Goal: Obtain resource: Download file/media

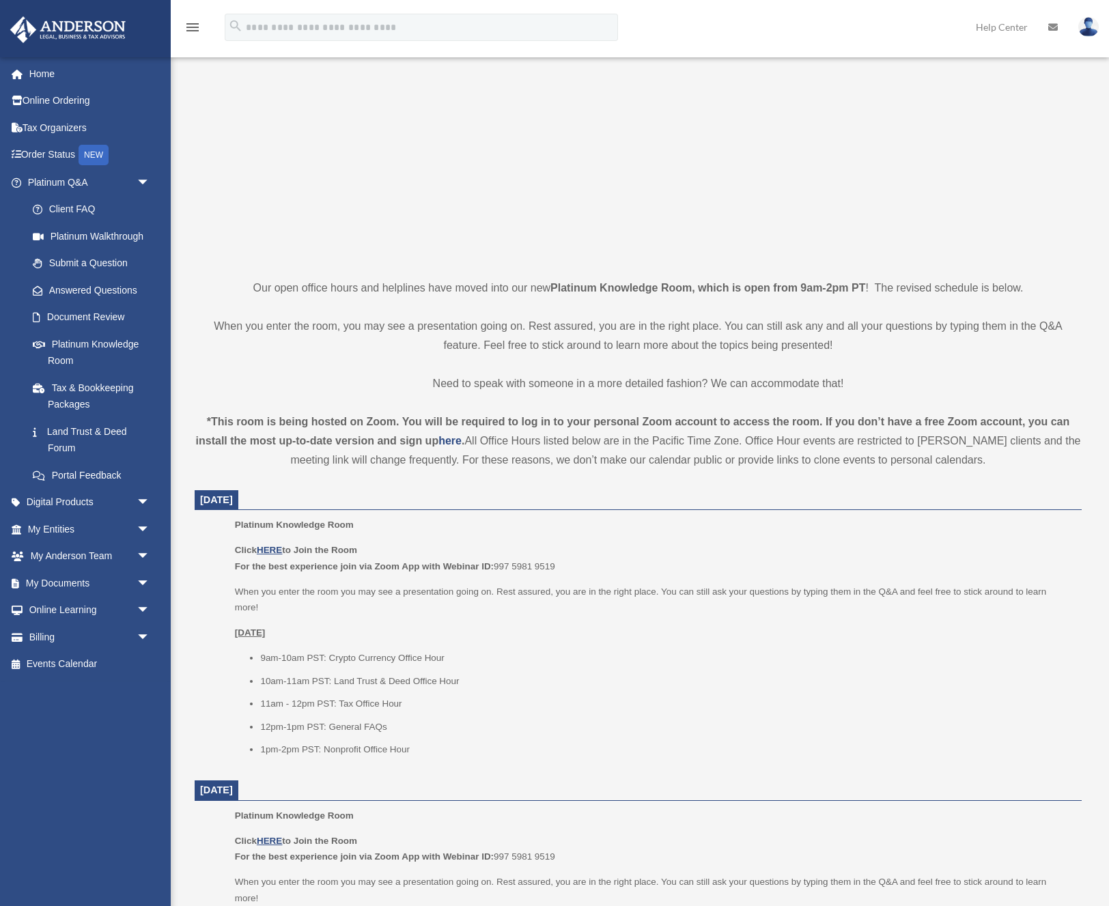
click at [289, 57] on p at bounding box center [638, 141] width 887 height 237
click at [36, 126] on link "Tax Organizers" at bounding box center [90, 127] width 161 height 27
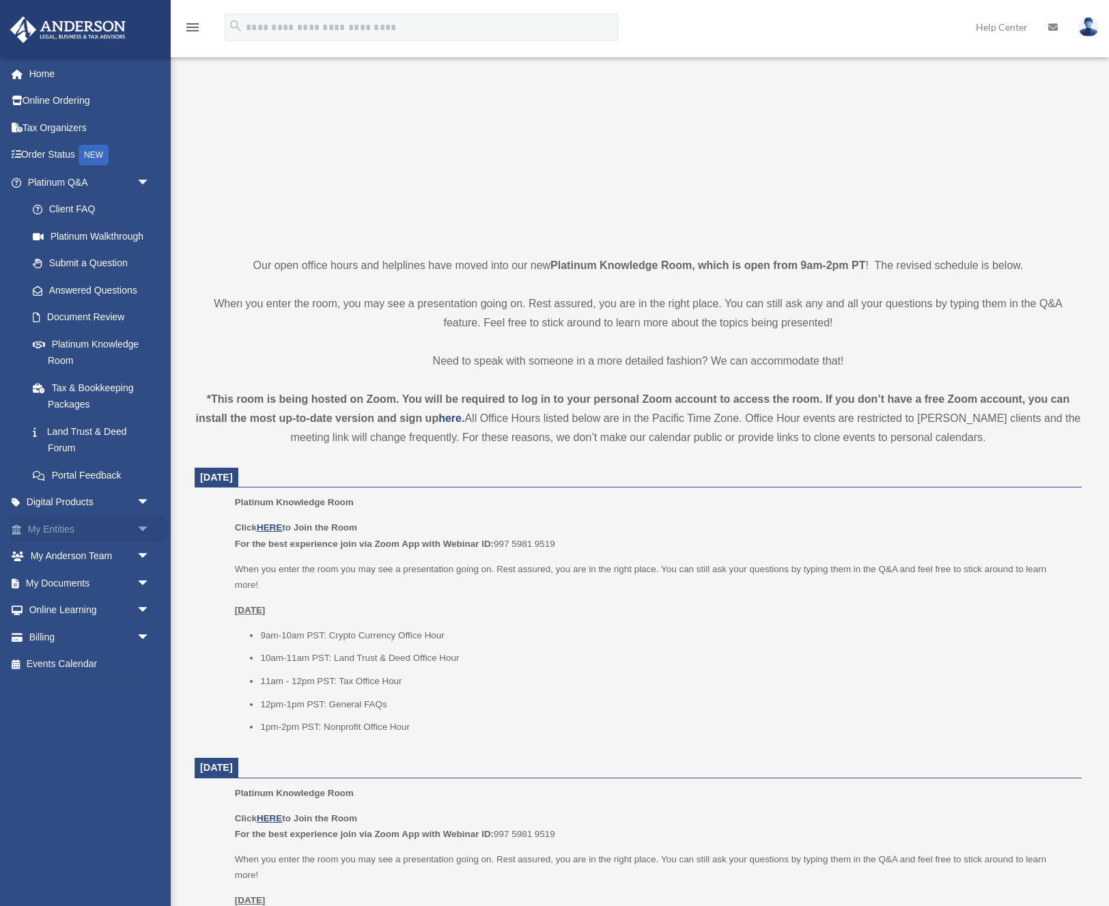
scroll to position [132, 0]
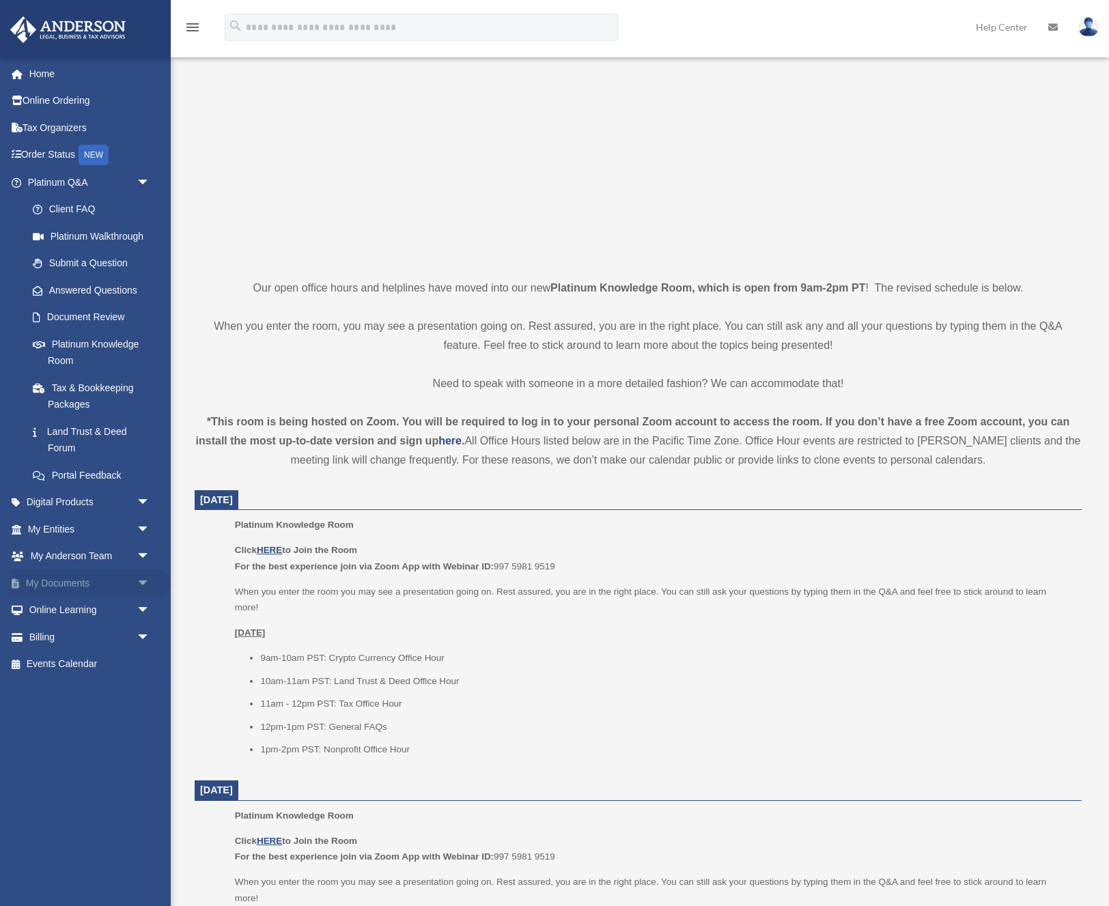
click at [140, 576] on span "arrow_drop_down" at bounding box center [150, 583] width 27 height 28
click at [61, 598] on link "Box" at bounding box center [95, 610] width 152 height 27
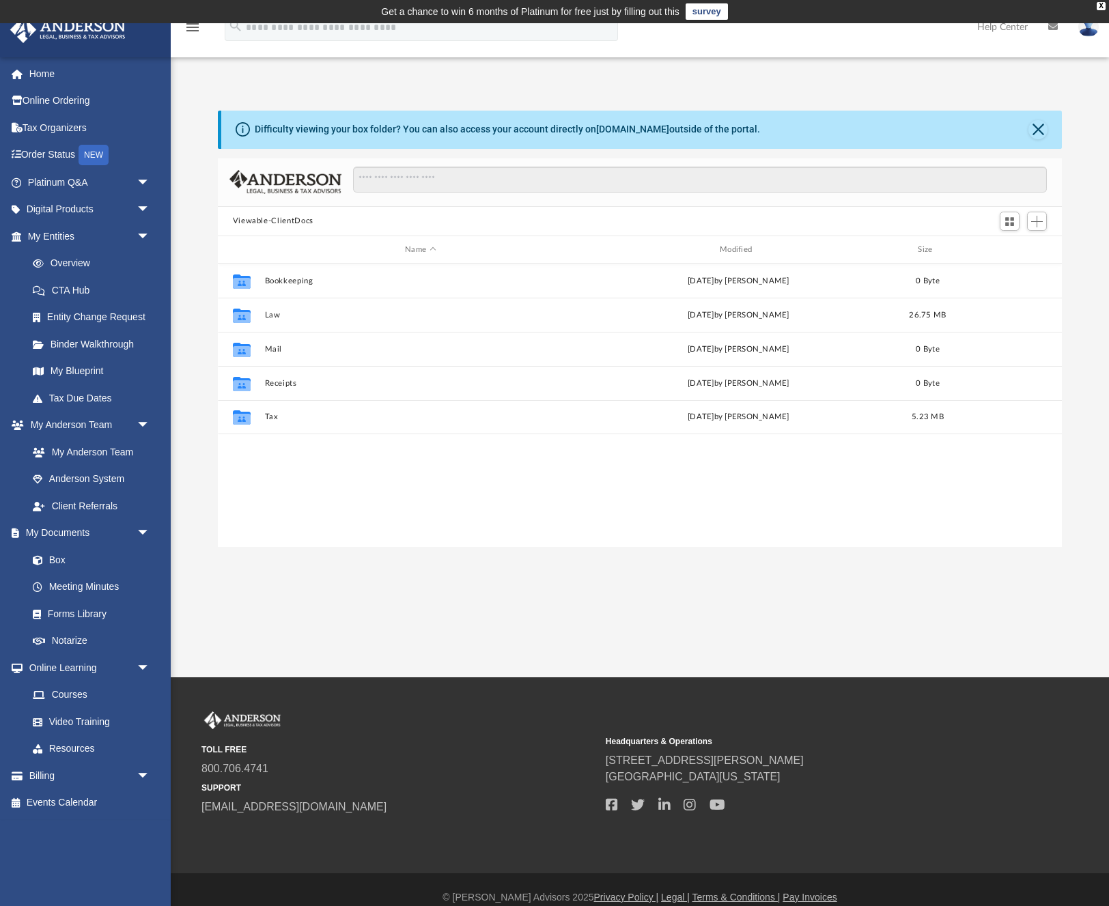
scroll to position [311, 844]
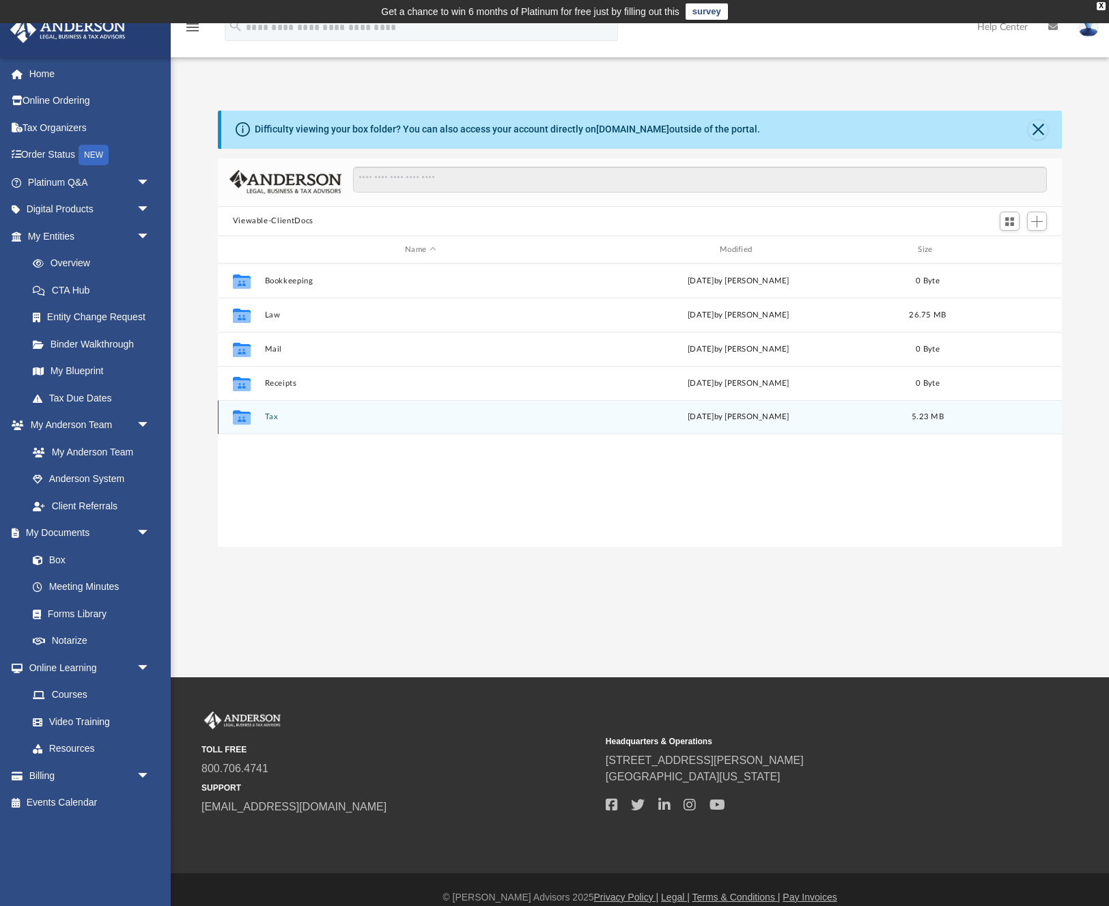
click at [323, 416] on button "Tax" at bounding box center [420, 417] width 312 height 9
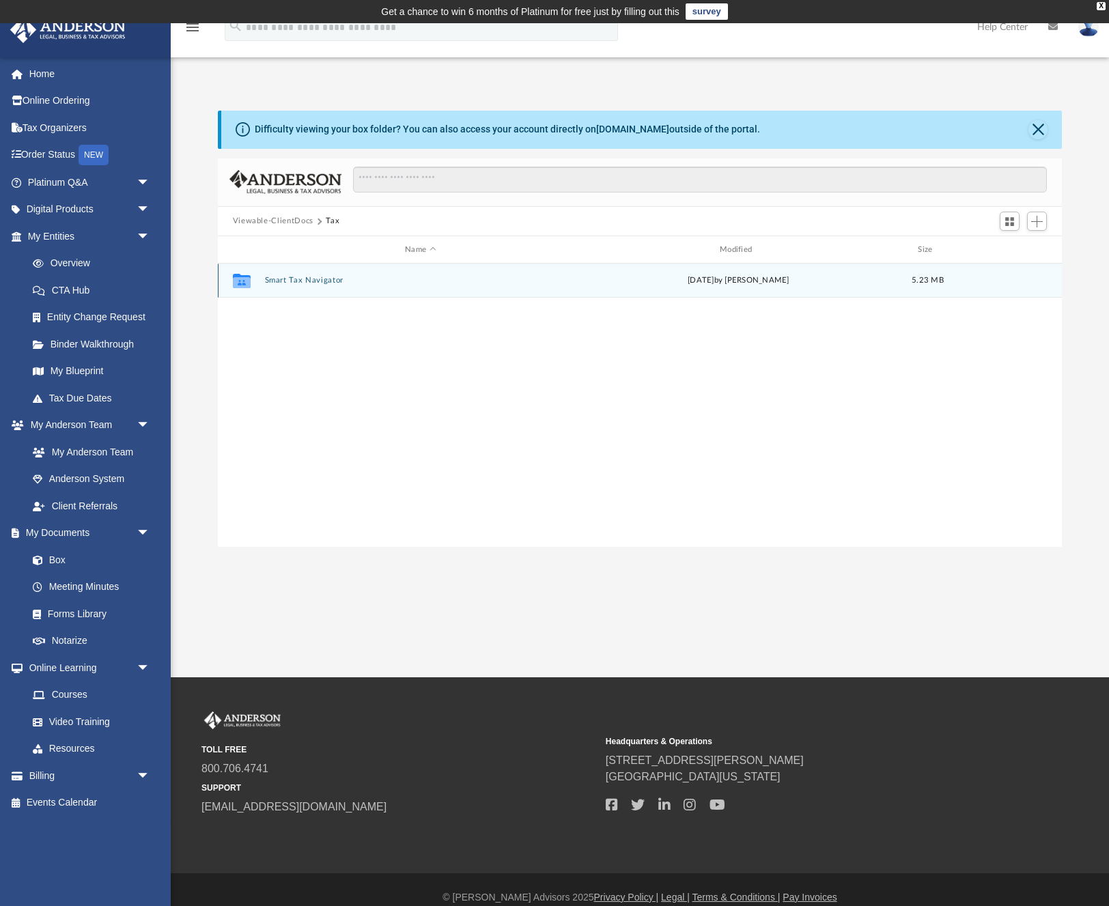
click at [286, 281] on button "Smart Tax Navigator" at bounding box center [420, 281] width 312 height 9
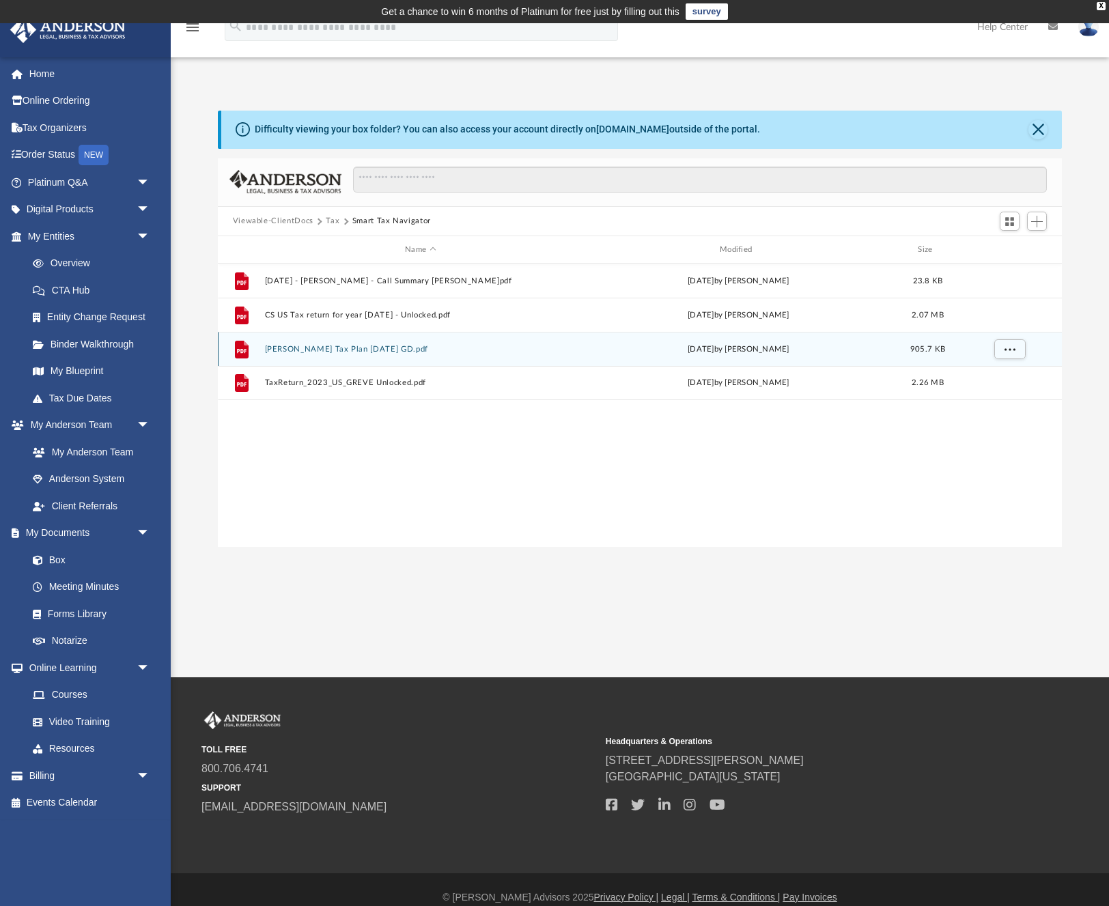
click at [365, 352] on button "[PERSON_NAME] Tax Plan [DATE] GD.pdf" at bounding box center [420, 349] width 312 height 9
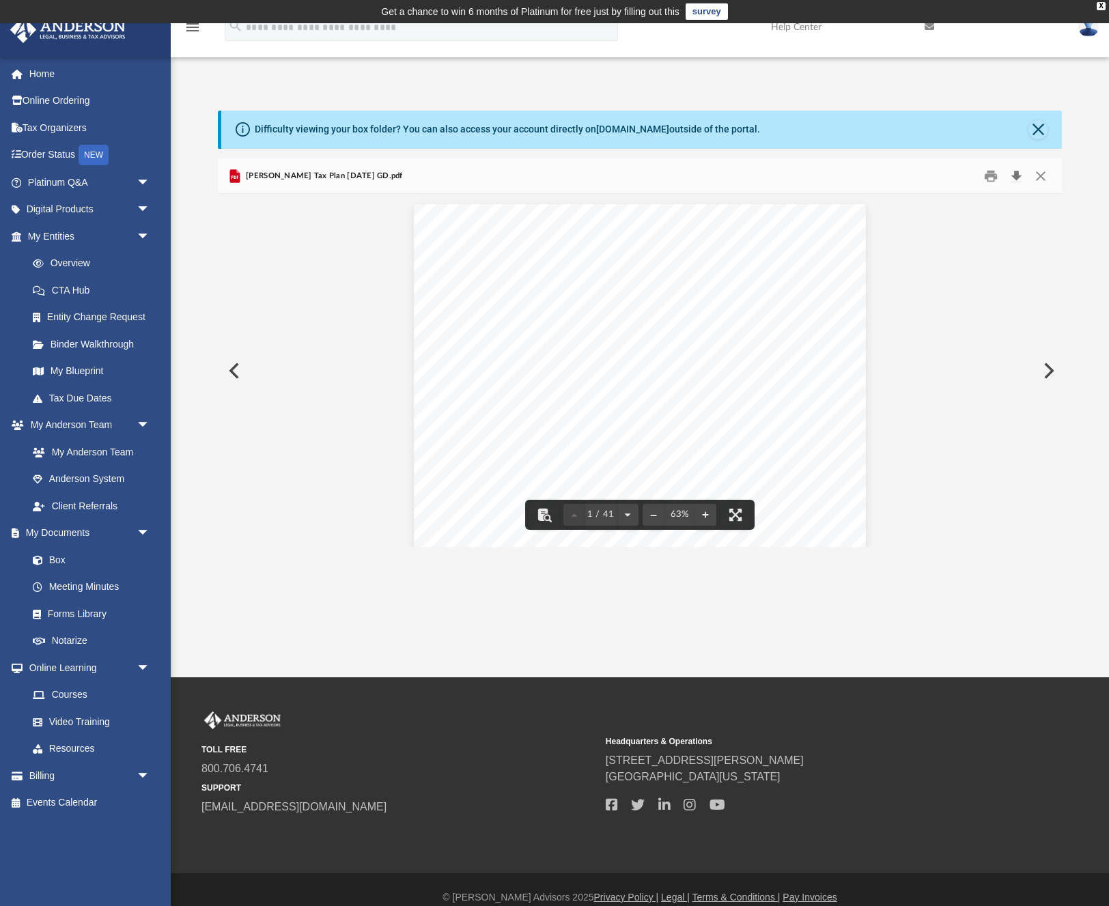
click at [1015, 174] on button "Download" at bounding box center [1016, 175] width 25 height 21
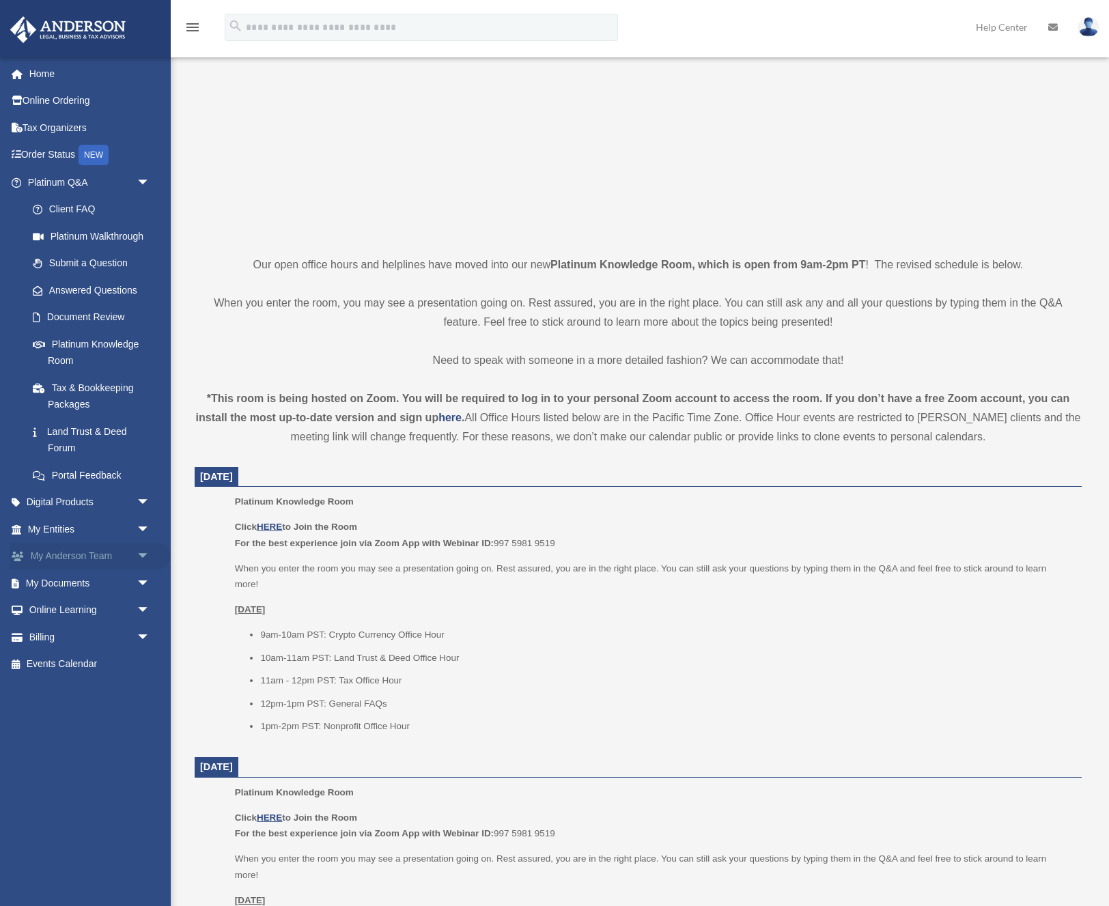
scroll to position [132, 0]
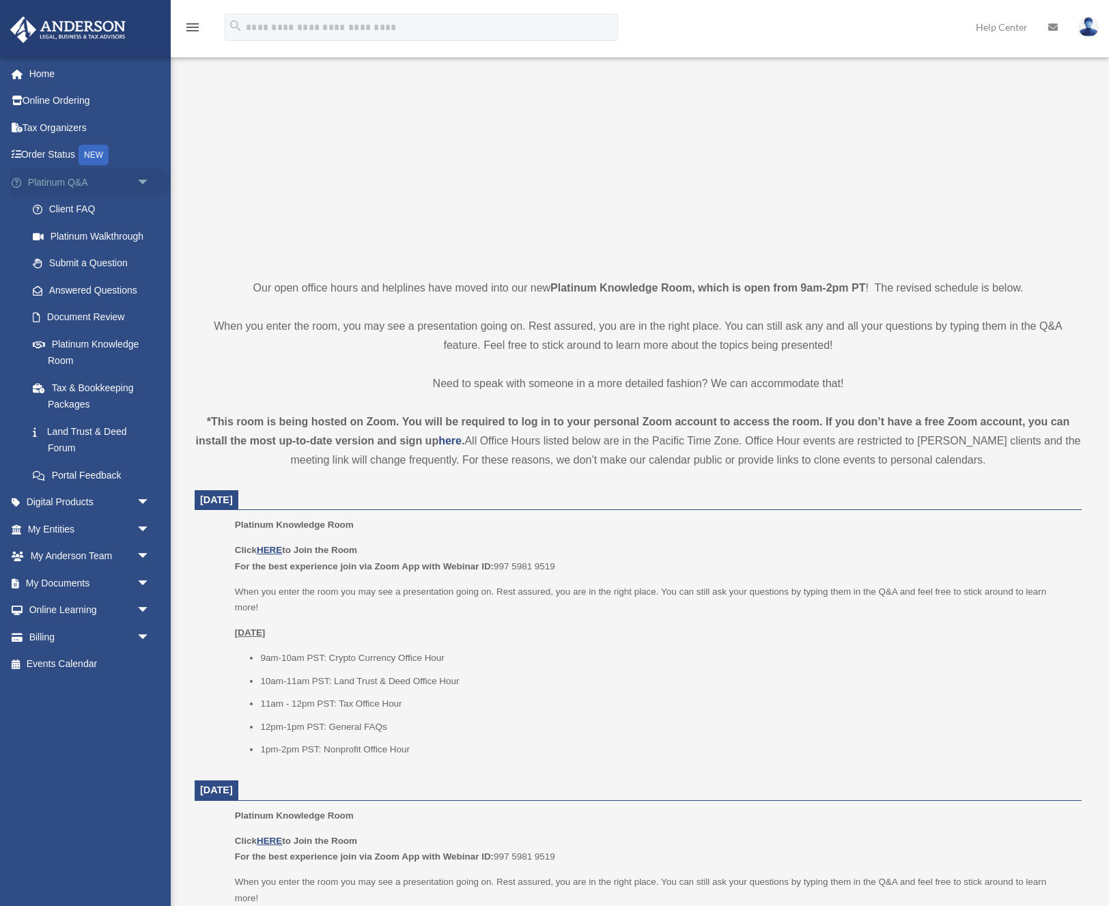
click at [144, 177] on span "arrow_drop_down" at bounding box center [150, 183] width 27 height 28
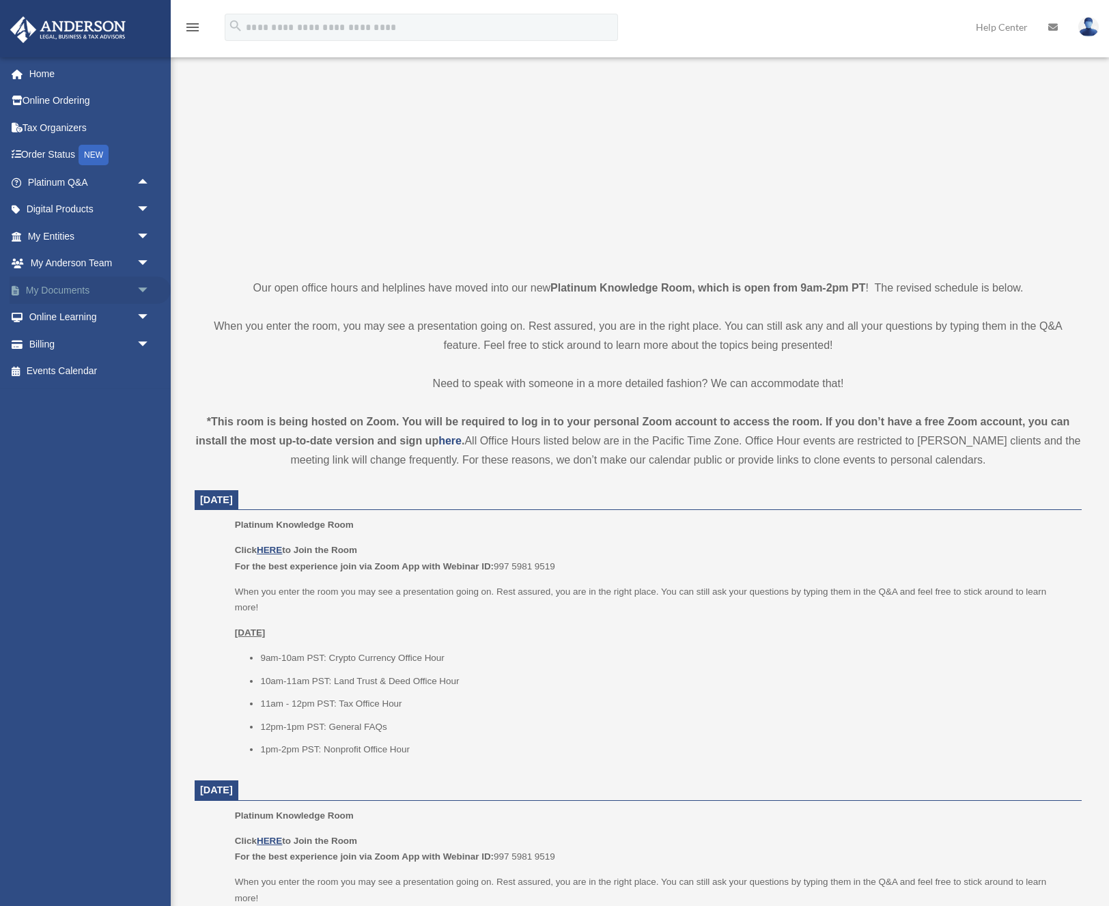
click at [139, 279] on span "arrow_drop_down" at bounding box center [150, 291] width 27 height 28
click at [48, 311] on link "Box" at bounding box center [95, 317] width 152 height 27
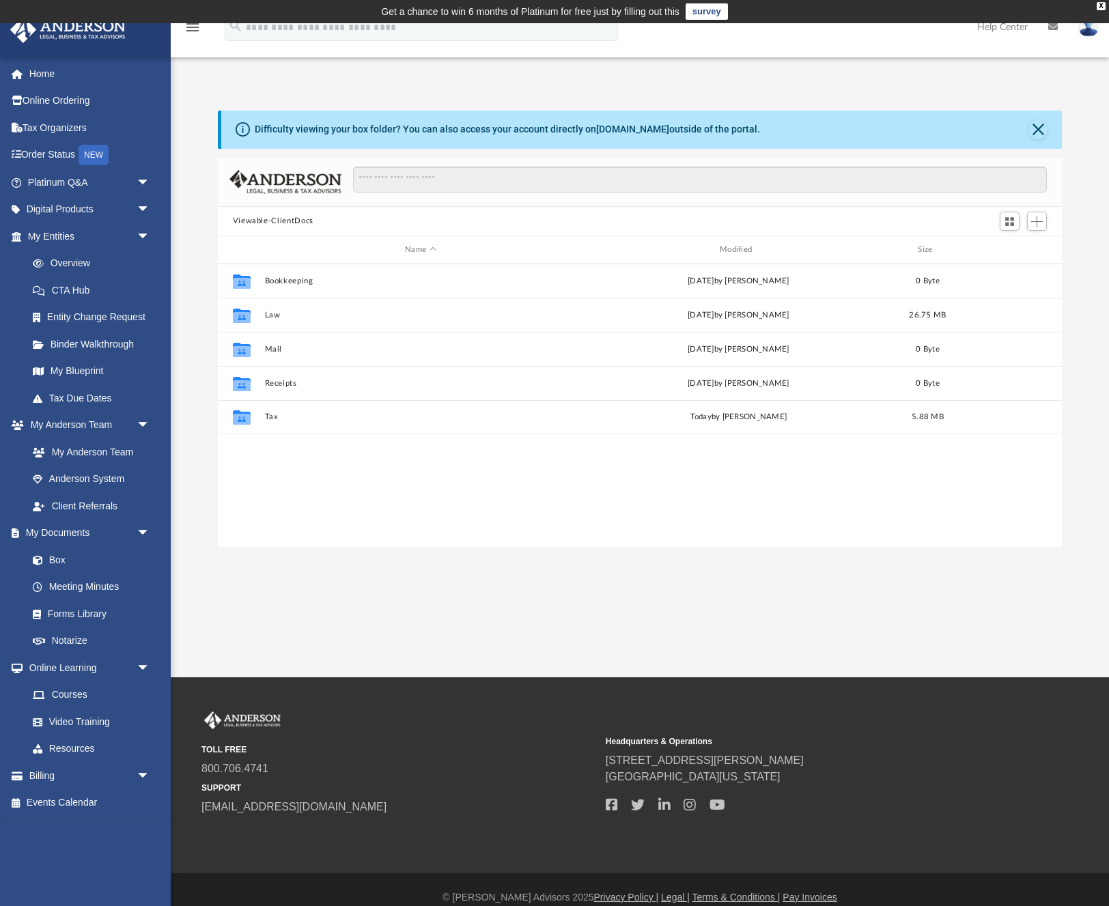
scroll to position [311, 844]
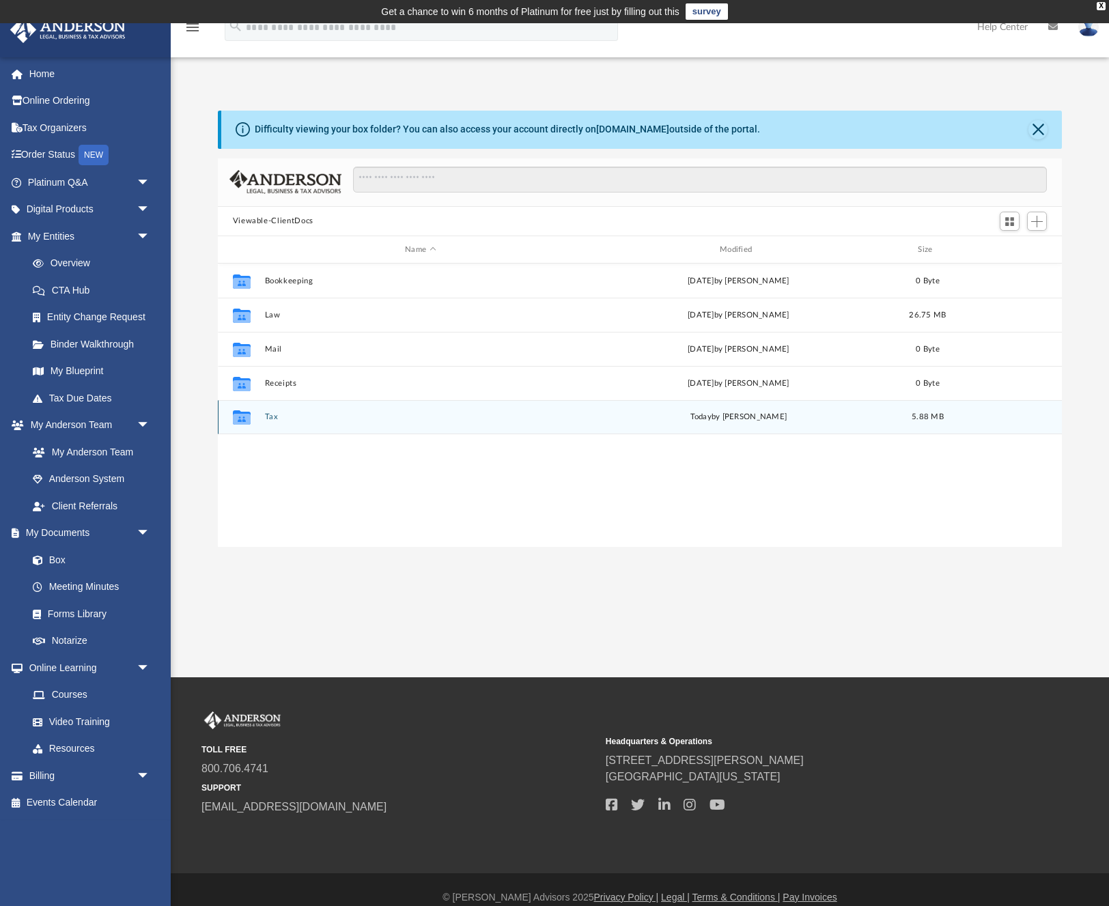
click at [298, 413] on button "Tax" at bounding box center [420, 417] width 312 height 9
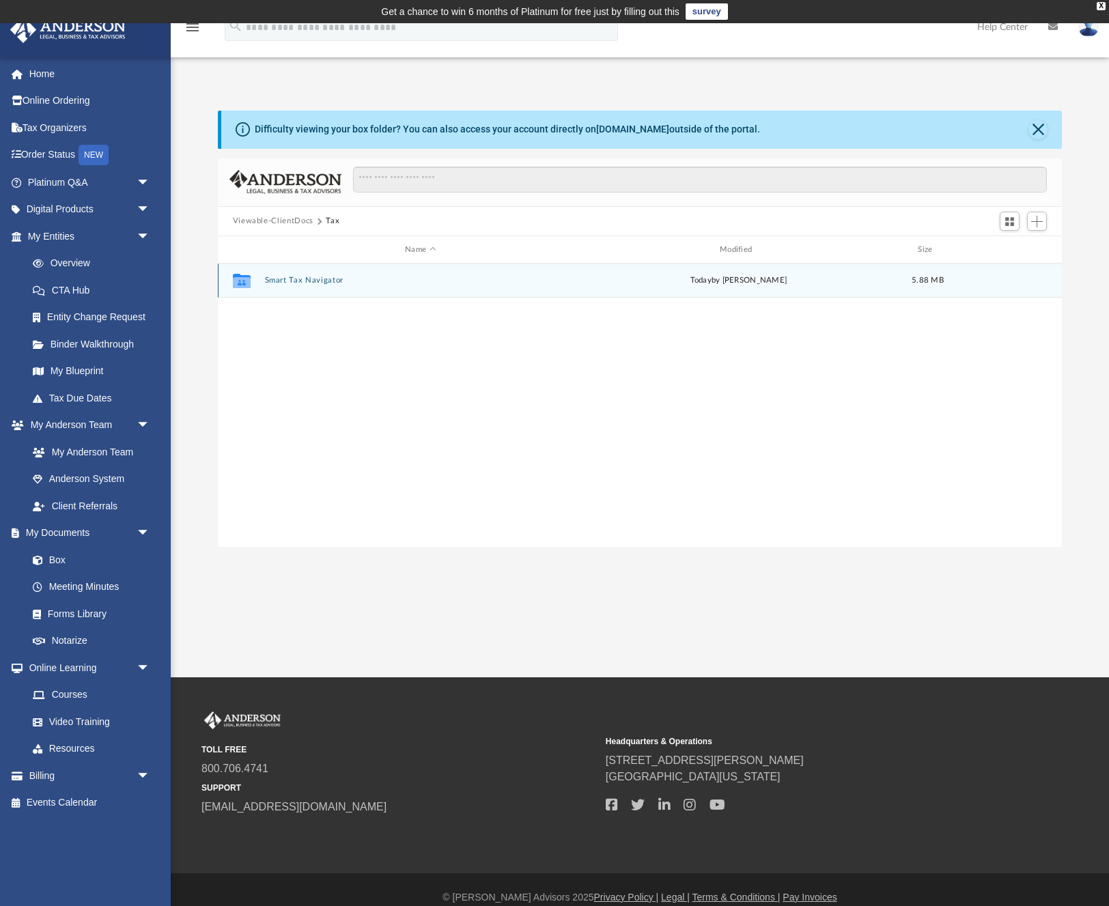
click at [320, 287] on div "Collaborated Folder Smart Tax Navigator [DATE] by [PERSON_NAME] 5.88 MB" at bounding box center [640, 281] width 845 height 34
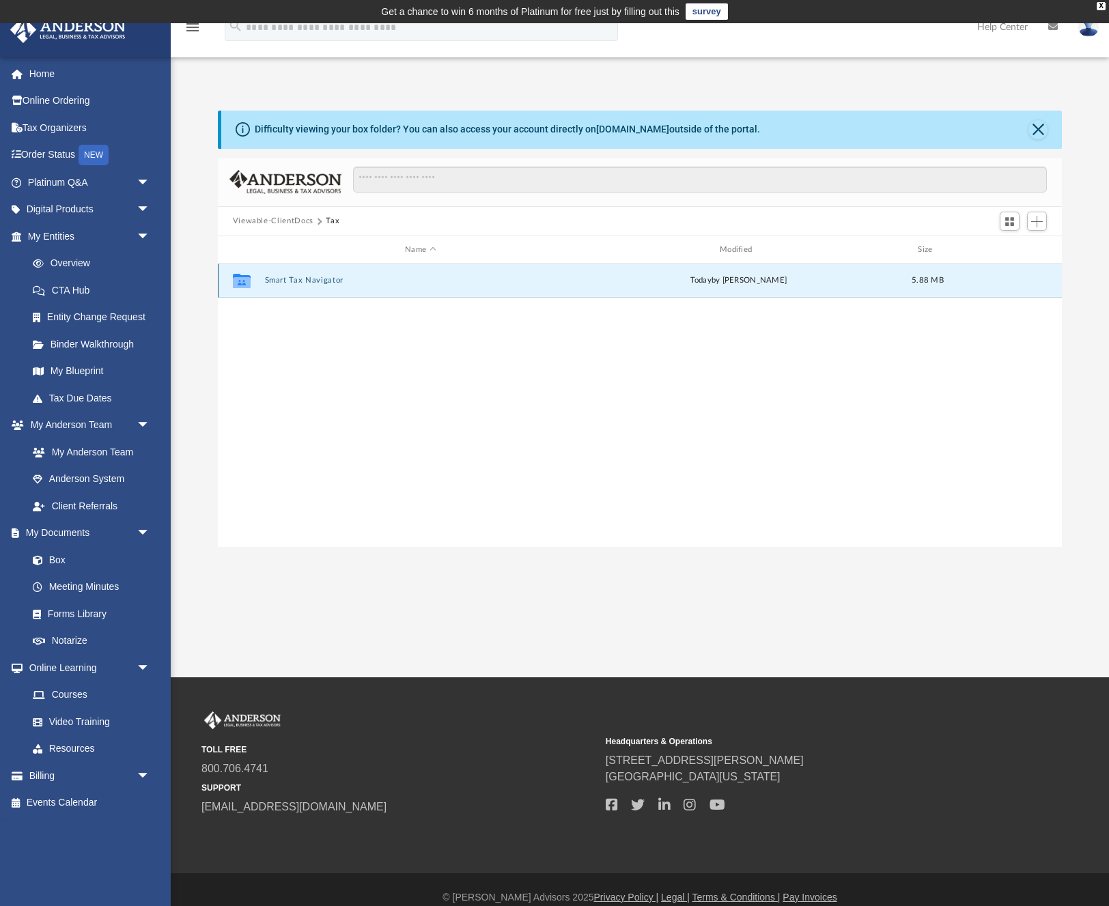
click at [309, 278] on button "Smart Tax Navigator" at bounding box center [420, 281] width 312 height 9
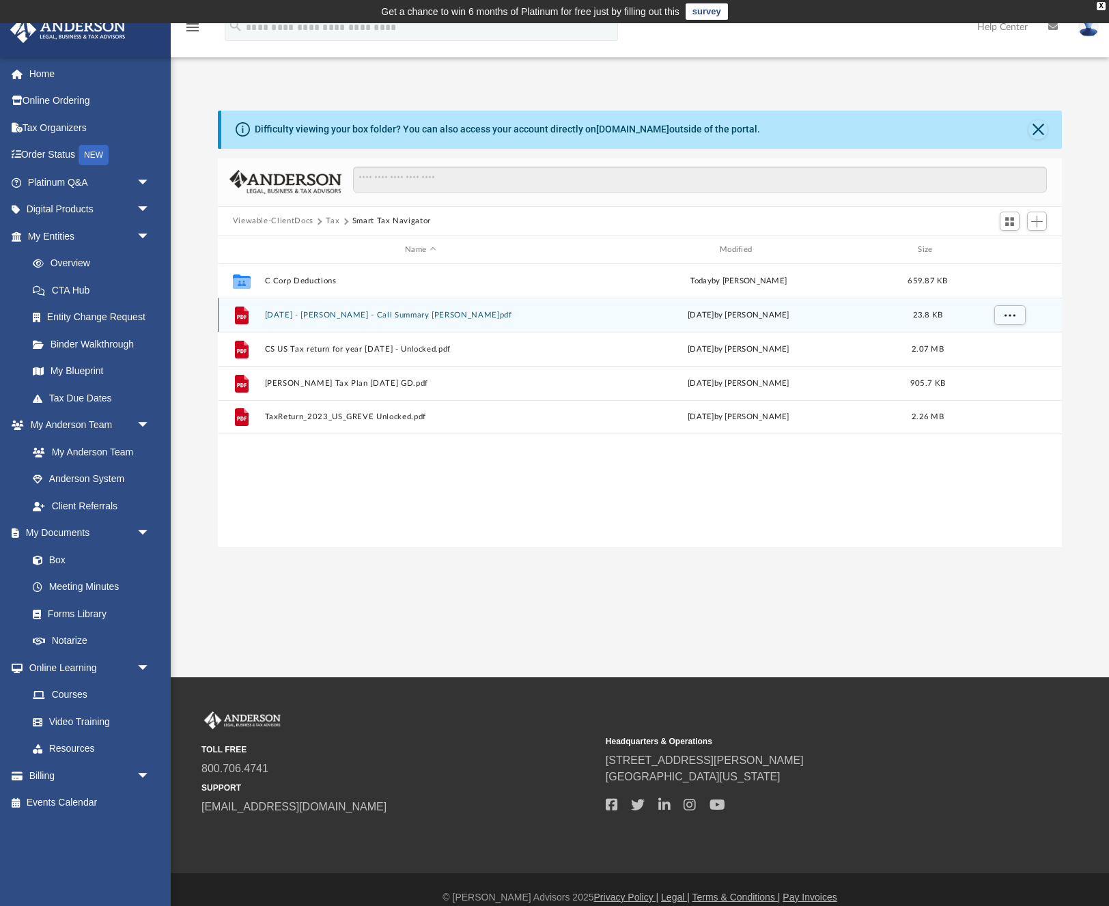
click at [331, 315] on button "[DATE] - [PERSON_NAME] - Call Summary [PERSON_NAME]pdf" at bounding box center [420, 315] width 312 height 9
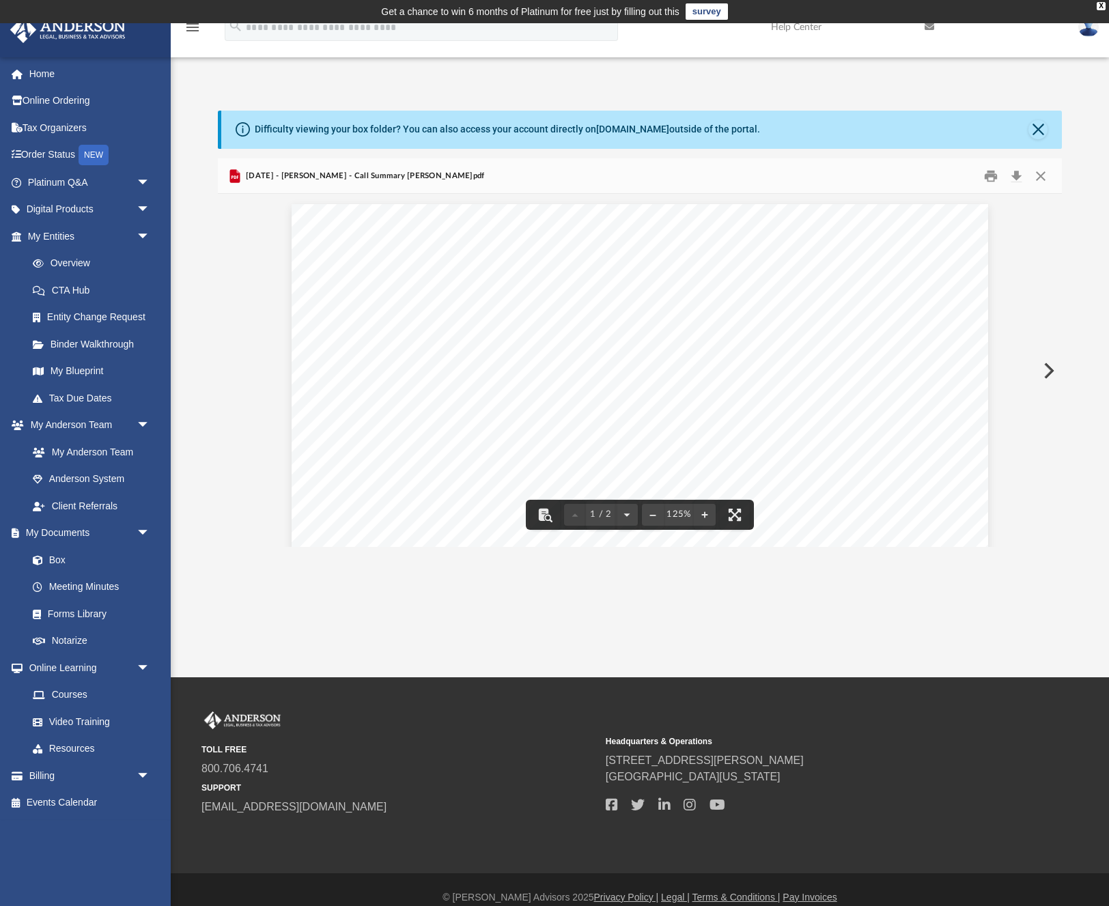
scroll to position [0, 0]
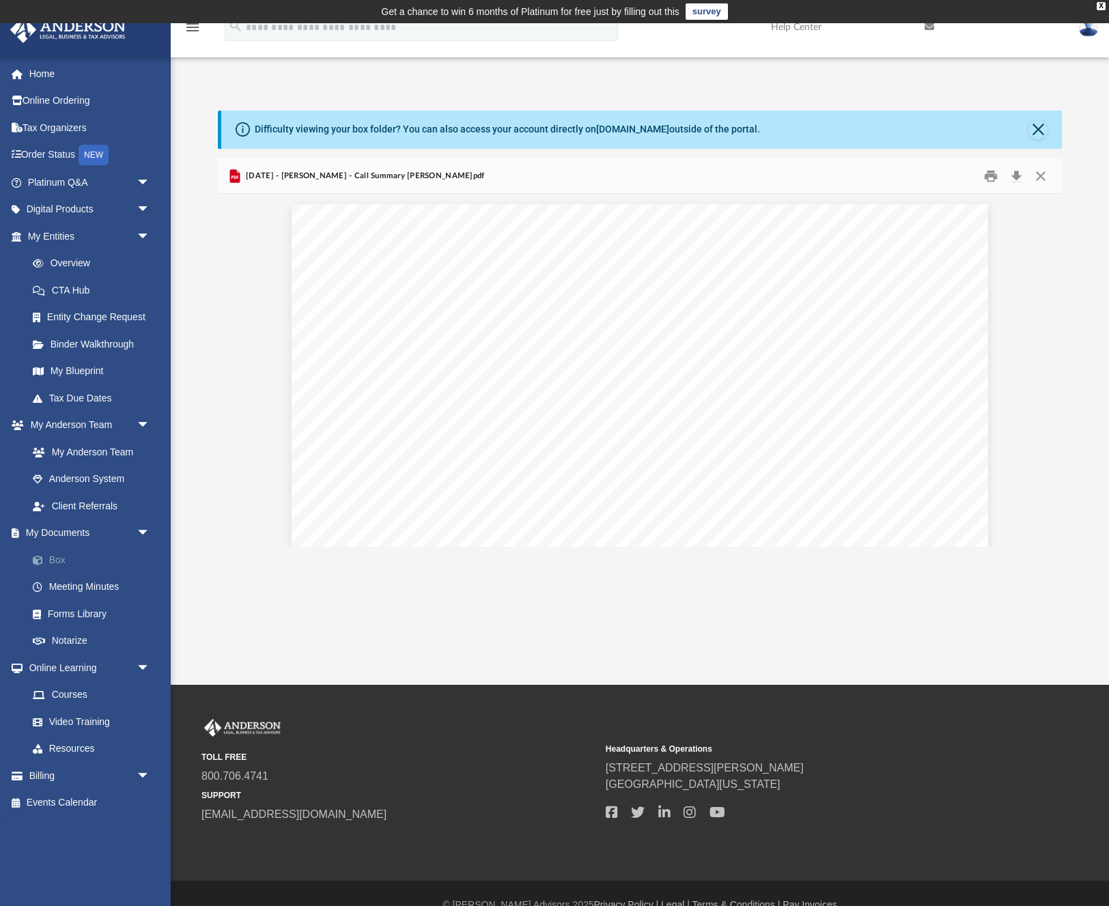
click at [53, 550] on link "Box" at bounding box center [95, 559] width 152 height 27
click at [57, 551] on link "Box" at bounding box center [95, 559] width 152 height 27
click at [1036, 129] on button "Close" at bounding box center [1037, 129] width 19 height 19
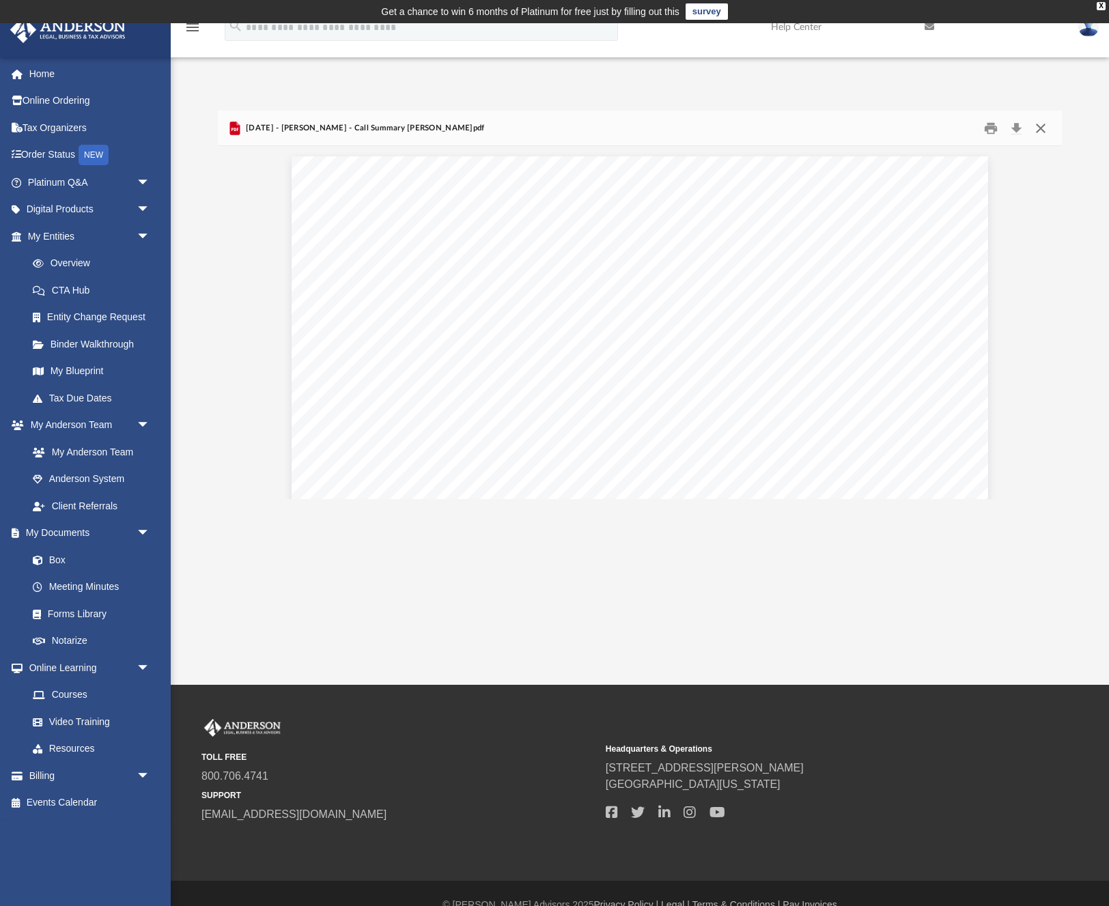
click at [1041, 125] on button "Close" at bounding box center [1040, 127] width 25 height 21
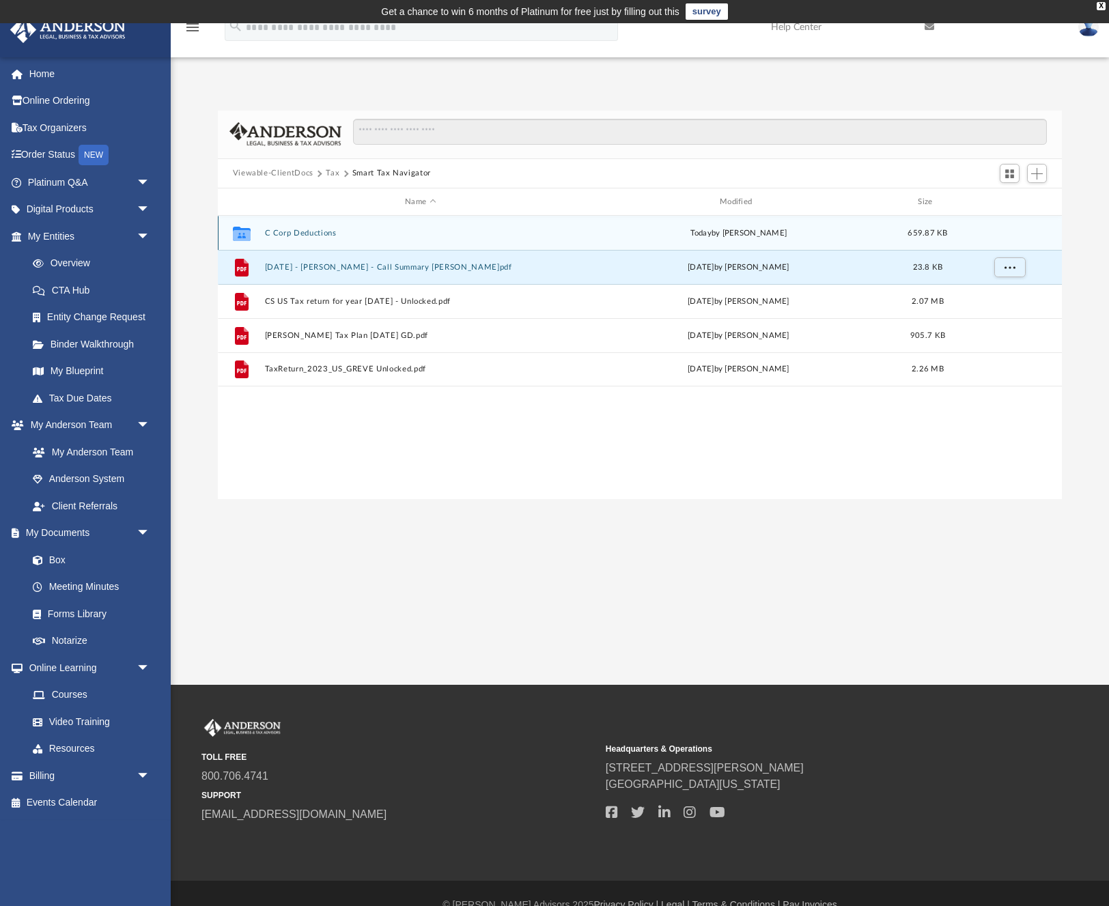
click at [243, 234] on icon "grid" at bounding box center [241, 234] width 18 height 14
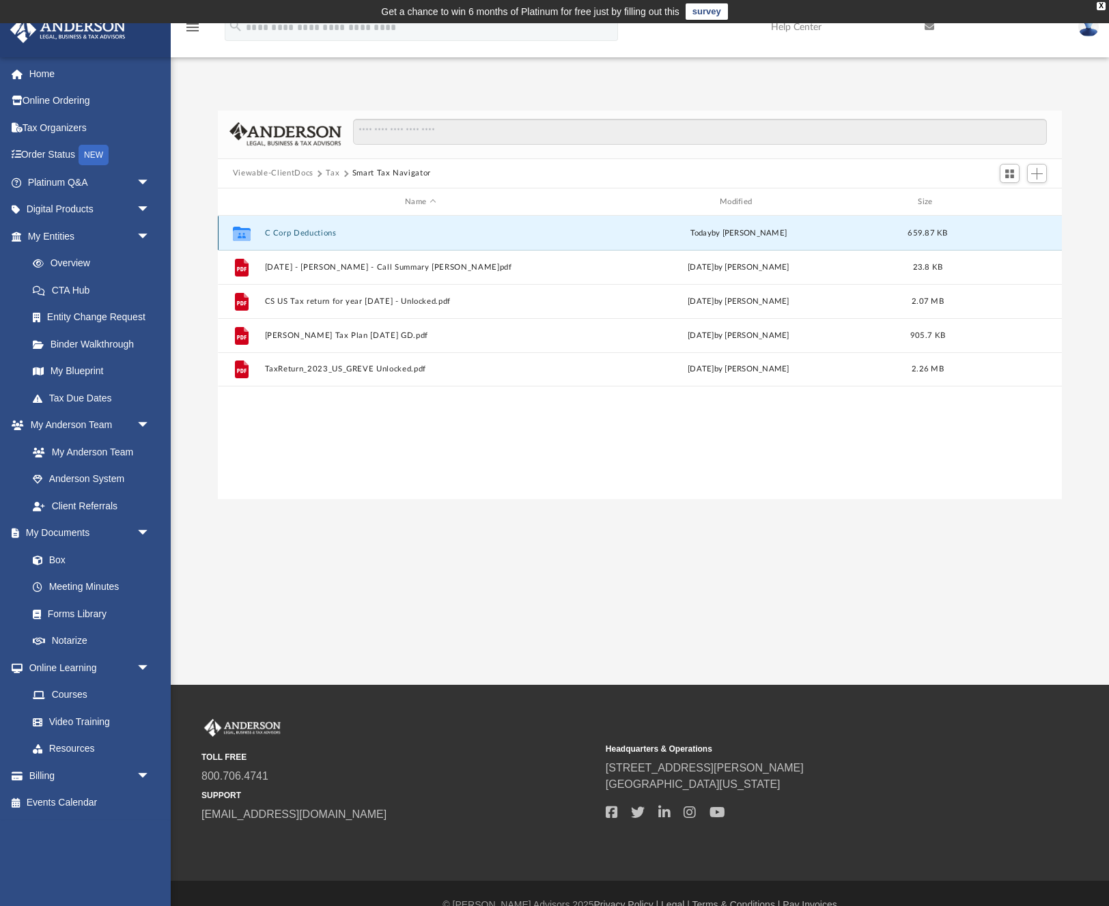
click at [293, 229] on button "C Corp Deductions" at bounding box center [420, 233] width 312 height 9
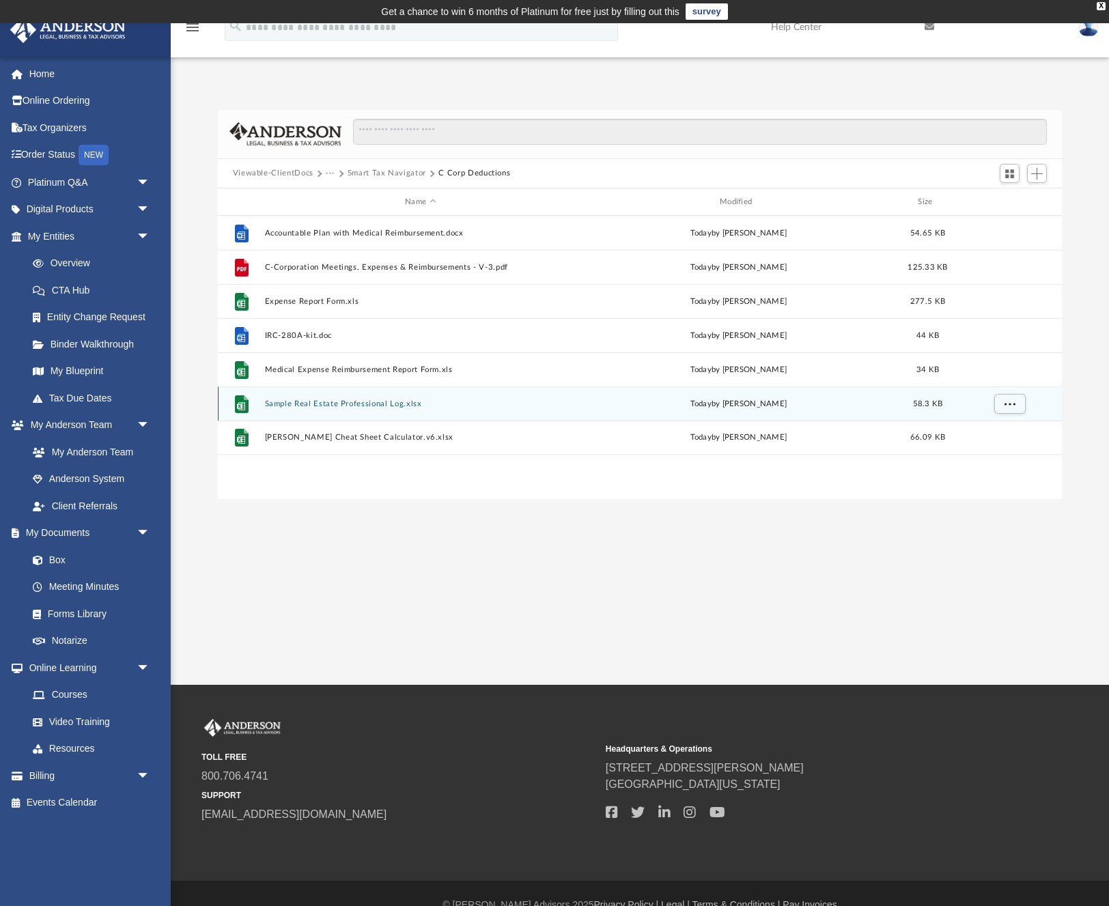
click at [330, 401] on button "Sample Real Estate Professional Log.xlsx" at bounding box center [420, 403] width 312 height 9
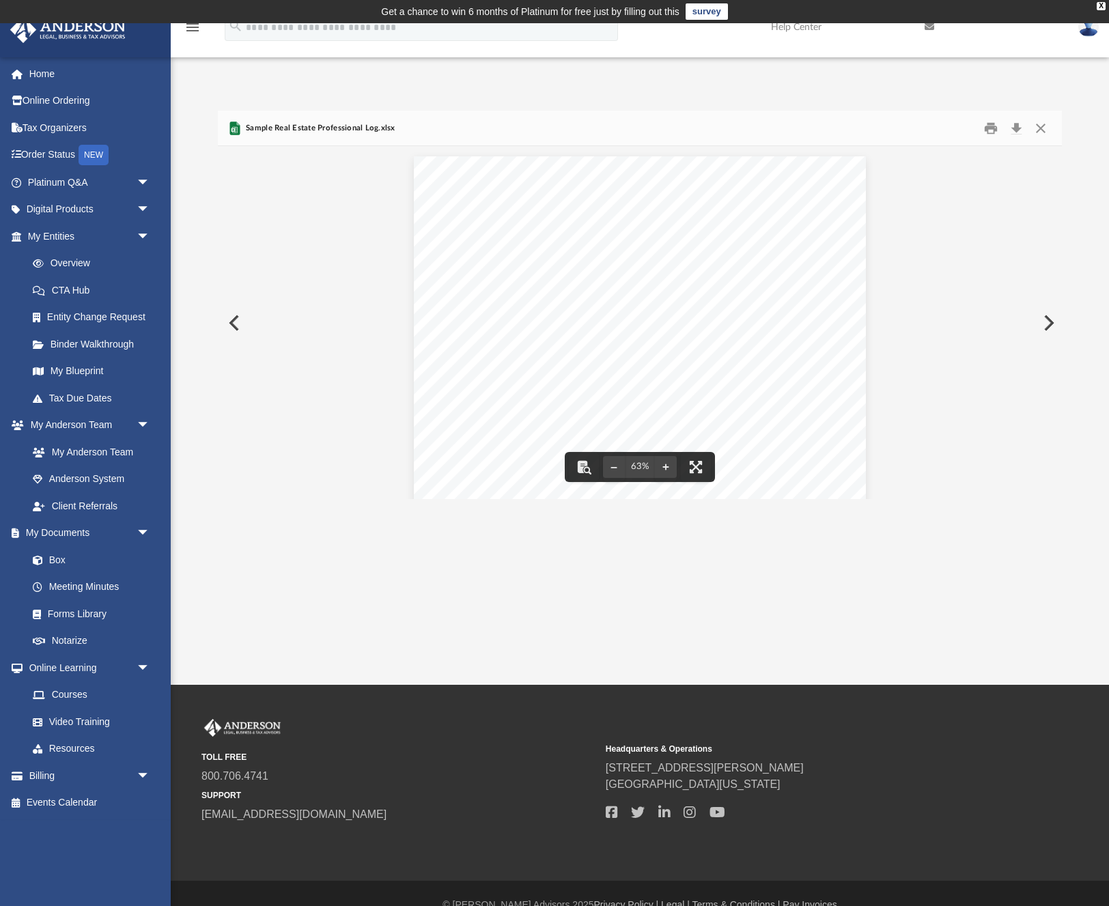
click at [236, 323] on button "Preview" at bounding box center [233, 323] width 30 height 38
click at [230, 320] on button "Preview" at bounding box center [233, 323] width 30 height 38
click at [1045, 123] on button "Close" at bounding box center [1040, 127] width 25 height 21
